Goal: Find specific page/section: Find specific page/section

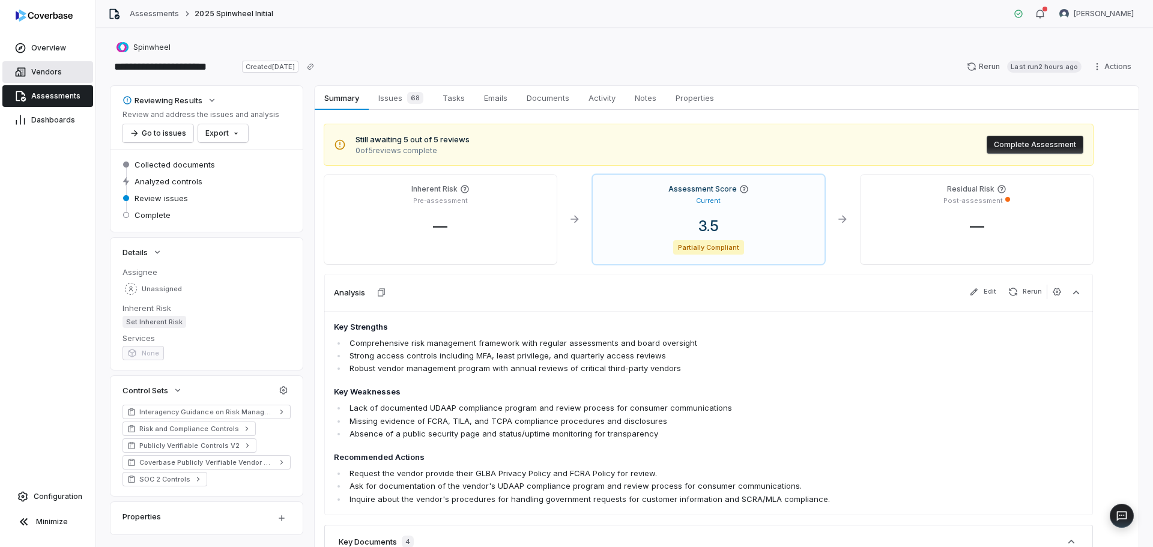
click at [36, 75] on span "Vendors" at bounding box center [46, 72] width 31 height 10
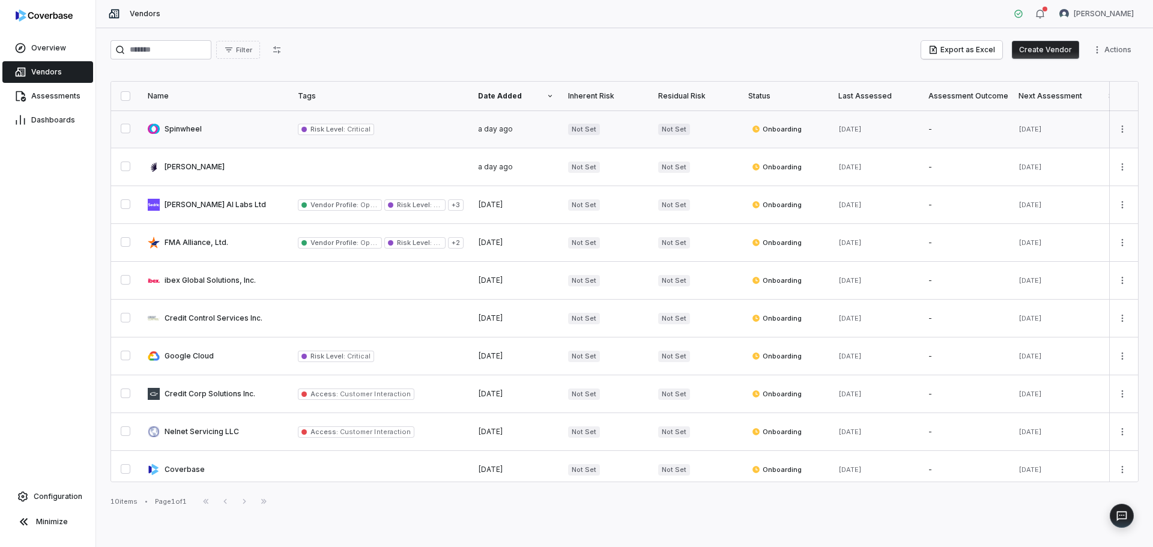
click at [172, 131] on link at bounding box center [215, 128] width 150 height 37
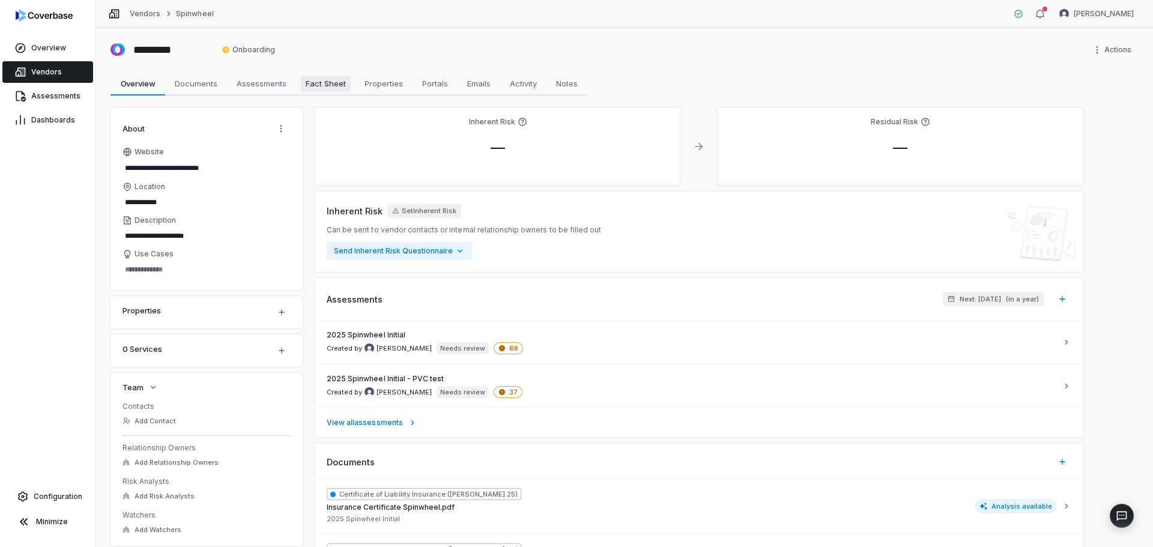
click at [337, 80] on span "Fact Sheet" at bounding box center [326, 84] width 50 height 16
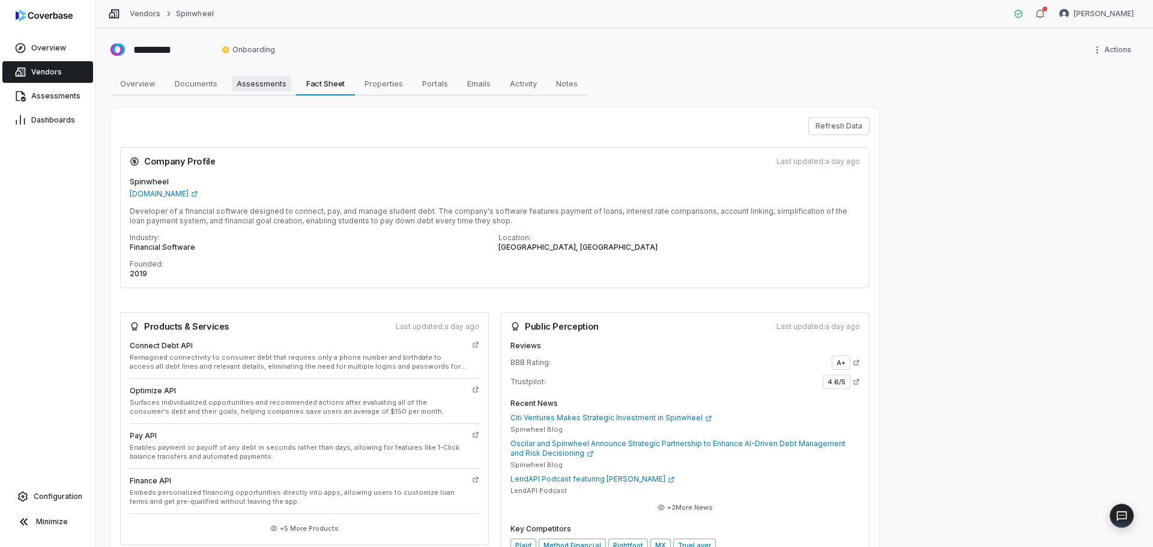
click at [247, 84] on span "Assessments" at bounding box center [261, 84] width 59 height 16
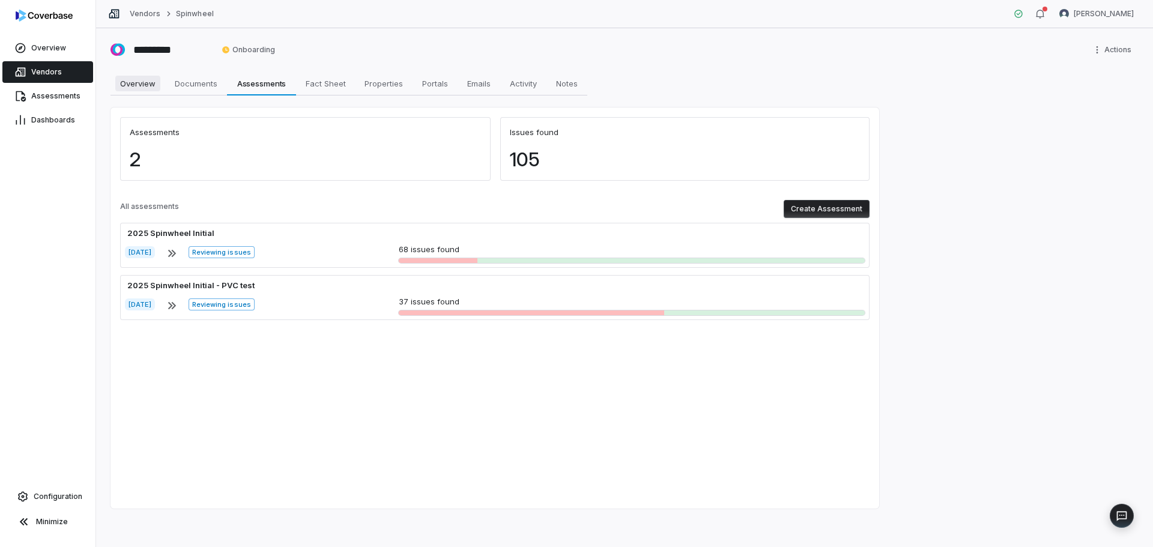
click at [137, 86] on span "Overview" at bounding box center [137, 84] width 45 height 16
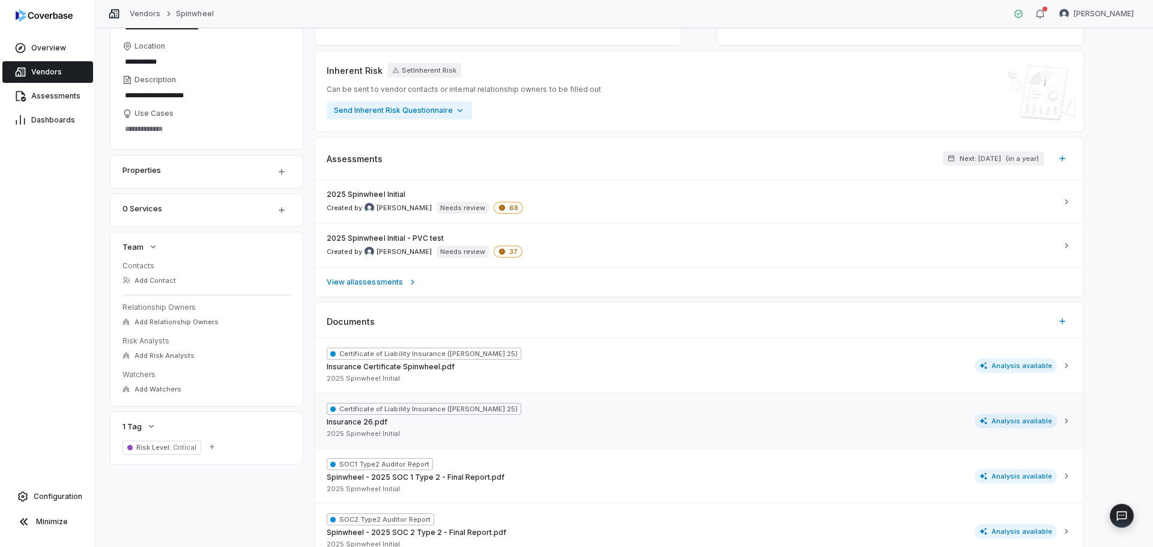
scroll to position [119, 0]
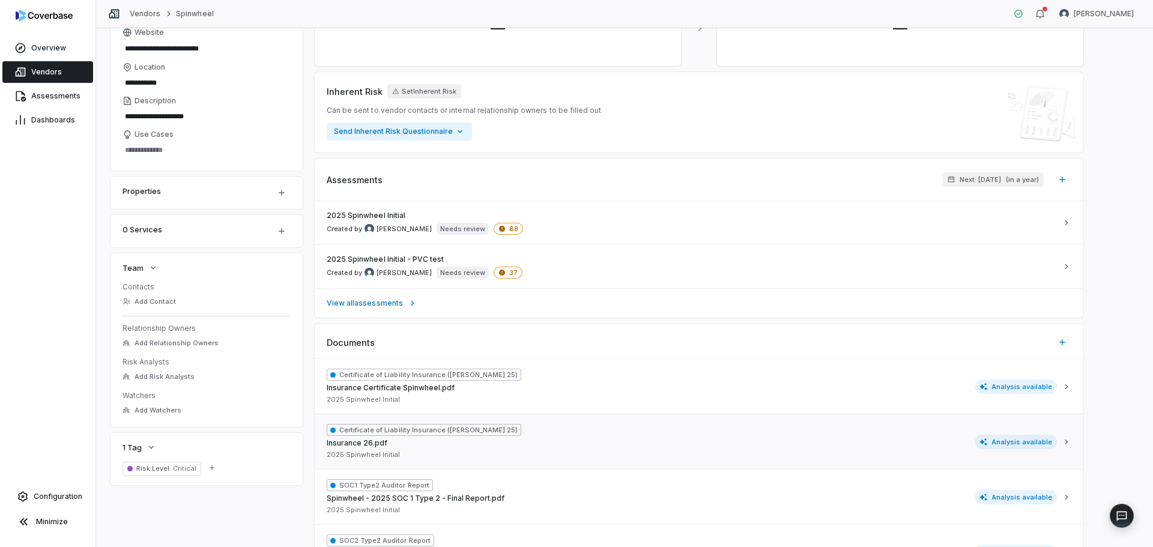
type textarea "*"
